Goal: Check status: Check status

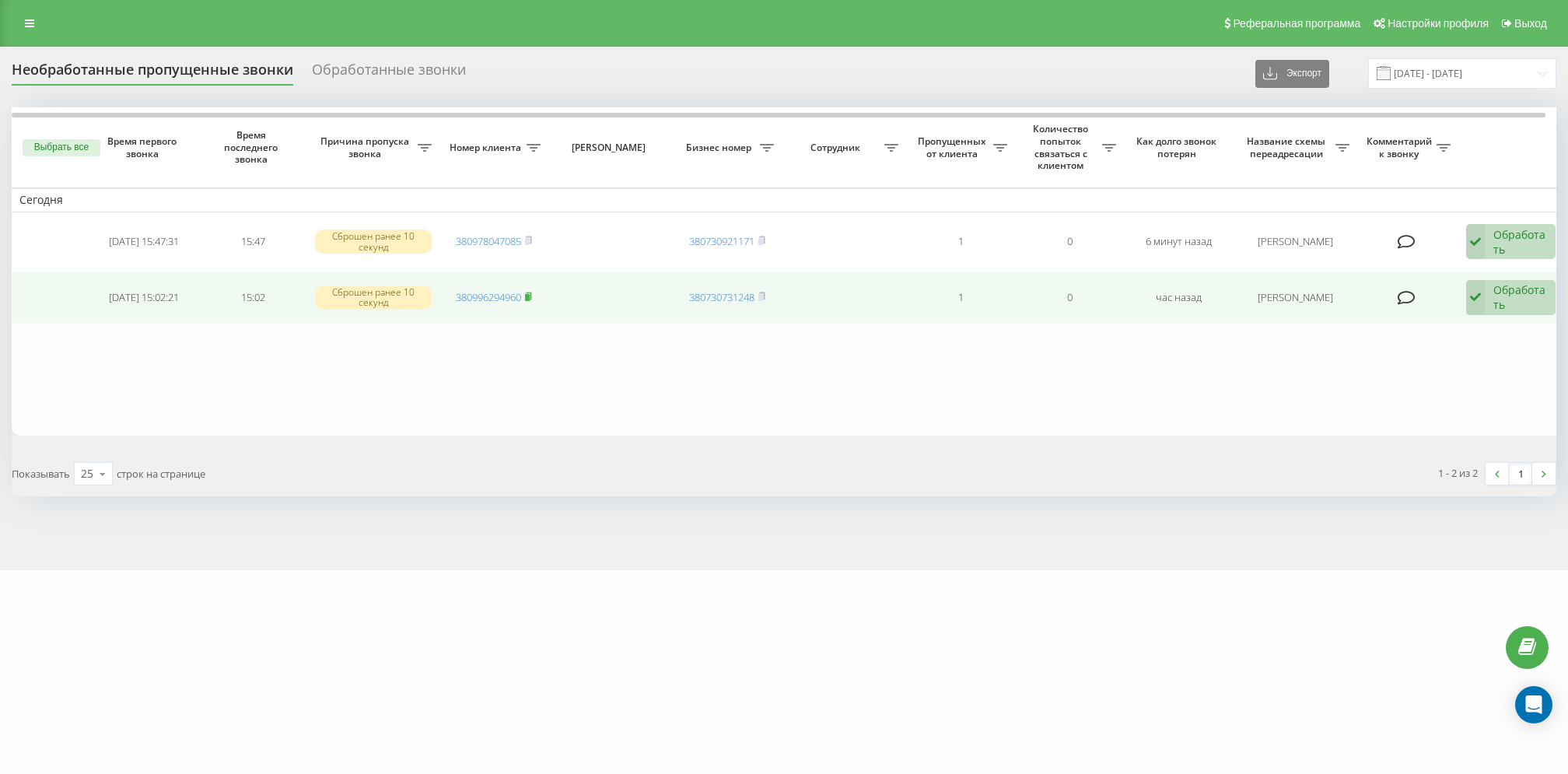
click at [530, 295] on rect at bounding box center [527, 298] width 4 height 7
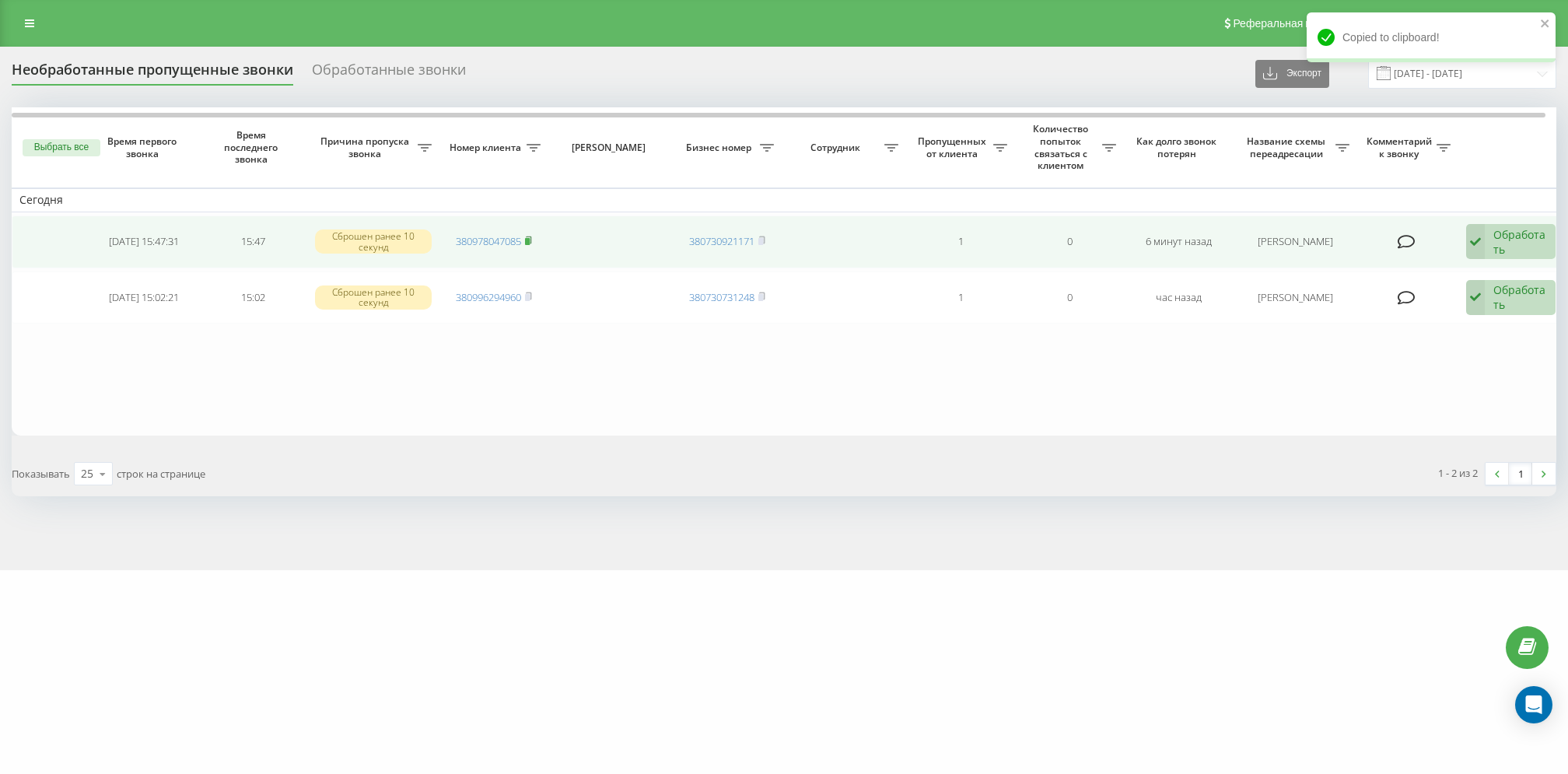
click at [527, 238] on rect at bounding box center [527, 242] width 4 height 7
